Goal: Navigation & Orientation: Find specific page/section

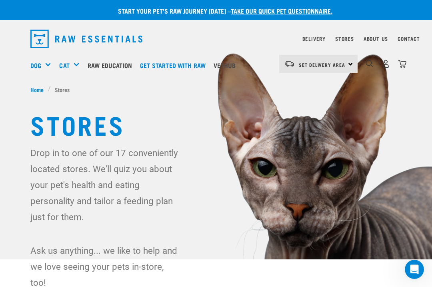
click at [349, 35] on div "Stores" at bounding box center [344, 39] width 19 height 10
click at [347, 37] on link "Stores" at bounding box center [344, 38] width 19 height 3
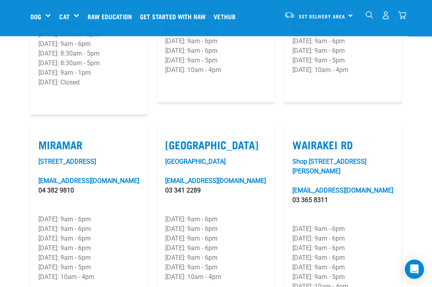
scroll to position [1220, 0]
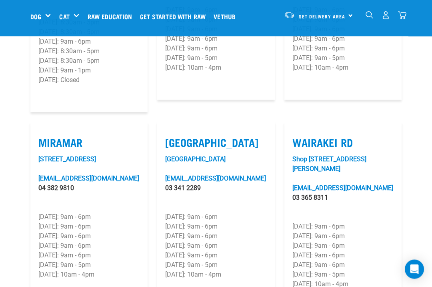
click at [56, 136] on label "Miramar" at bounding box center [88, 142] width 101 height 12
click at [44, 130] on input "Miramar" at bounding box center [40, 132] width 5 height 5
click at [55, 136] on label "Miramar" at bounding box center [88, 142] width 101 height 12
click at [44, 130] on input "Miramar" at bounding box center [40, 132] width 5 height 5
checkbox input "false"
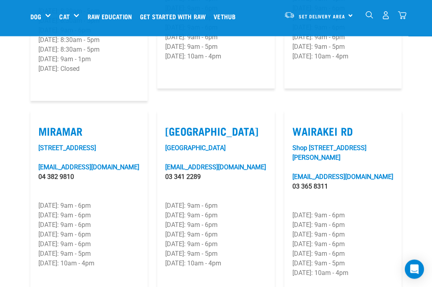
scroll to position [1231, 0]
click at [58, 144] on link "[STREET_ADDRESS]" at bounding box center [67, 148] width 58 height 8
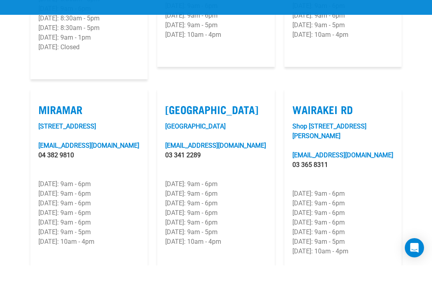
scroll to position [1253, 0]
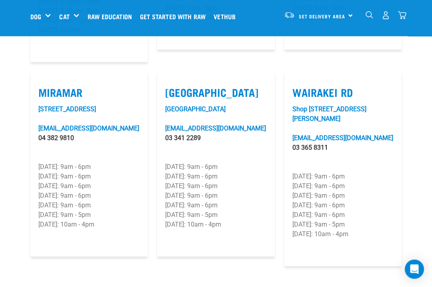
scroll to position [1270, 0]
click at [236, 124] on link "[EMAIL_ADDRESS][DOMAIN_NAME]" at bounding box center [215, 128] width 101 height 8
click at [226, 105] on link "[GEOGRAPHIC_DATA]" at bounding box center [195, 109] width 60 height 8
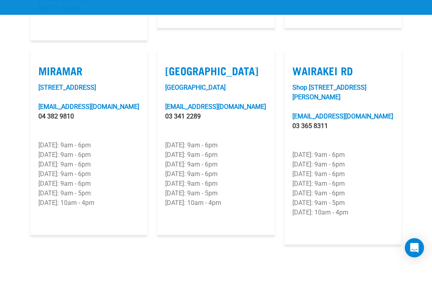
scroll to position [1292, 0]
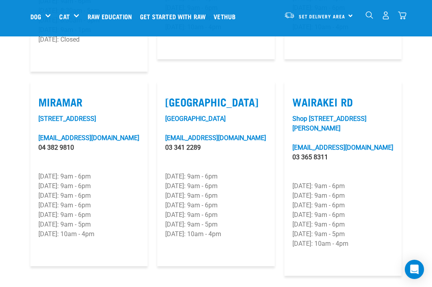
scroll to position [1260, 0]
click at [315, 116] on link "Shop [STREET_ADDRESS][PERSON_NAME]" at bounding box center [329, 124] width 74 height 17
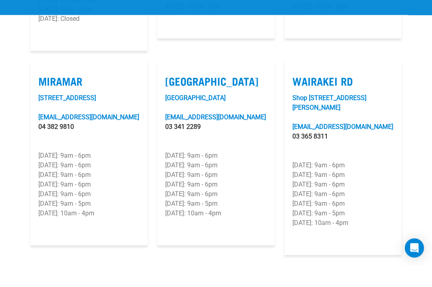
scroll to position [1282, 0]
